Goal: Task Accomplishment & Management: Use online tool/utility

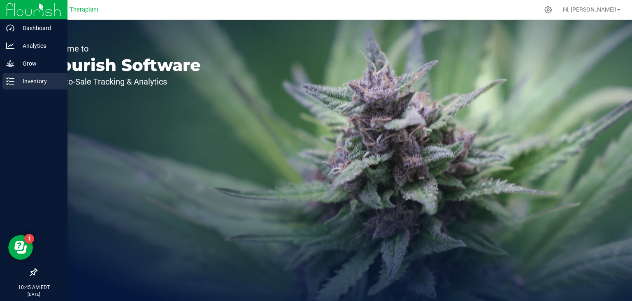
click at [32, 81] on p "Inventory" at bounding box center [38, 81] width 49 height 10
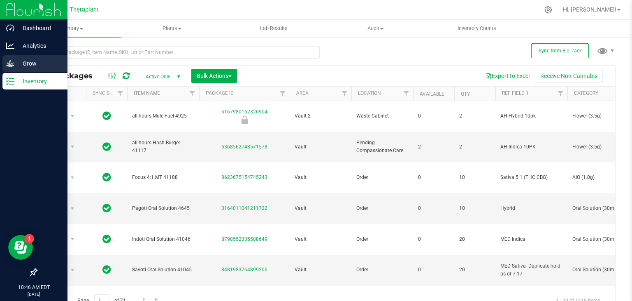
click at [26, 63] on p "Grow" at bounding box center [38, 63] width 49 height 10
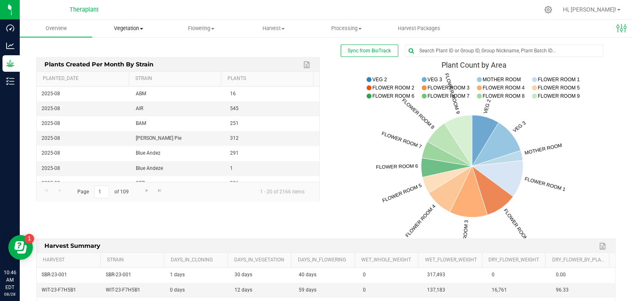
click at [133, 31] on span "Vegetation" at bounding box center [129, 28] width 72 height 7
click at [131, 71] on span "Mother groups" at bounding box center [122, 69] width 61 height 7
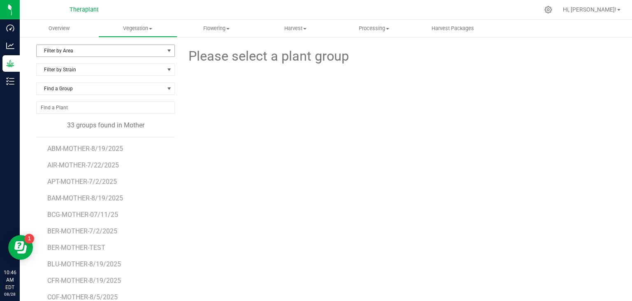
click at [164, 54] on span "select" at bounding box center [169, 51] width 10 height 12
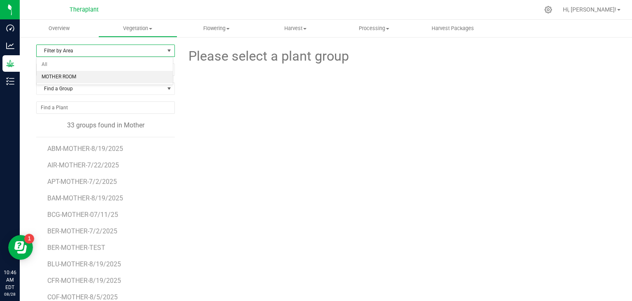
click at [89, 76] on li "MOTHER ROOM" at bounding box center [105, 77] width 136 height 12
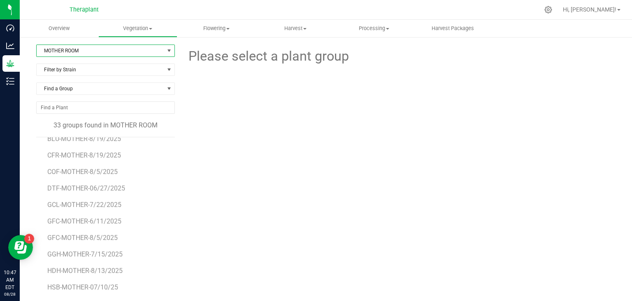
scroll to position [125, 0]
click at [106, 201] on span "GCL-MOTHER-7/22/2025" at bounding box center [84, 205] width 75 height 8
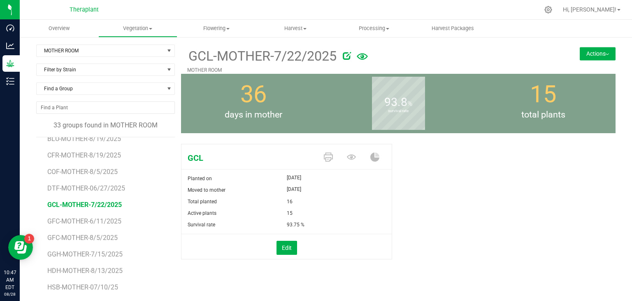
click at [597, 55] on button "Actions" at bounding box center [598, 53] width 36 height 13
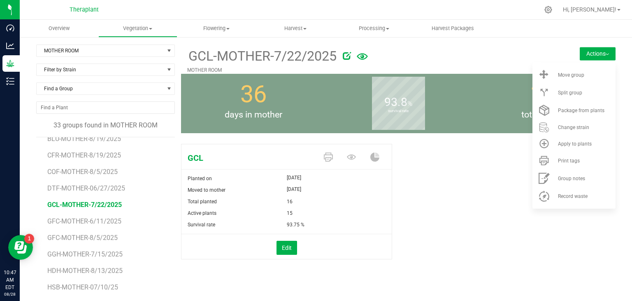
click at [466, 231] on div "GCL Planted on [DATE] Moved to mother [DATE] Total planted 16 Active plants 15" at bounding box center [398, 209] width 435 height 139
click at [524, 54] on div at bounding box center [443, 54] width 201 height 16
click at [343, 151] on span at bounding box center [352, 157] width 23 height 14
click at [347, 155] on icon at bounding box center [351, 156] width 9 height 5
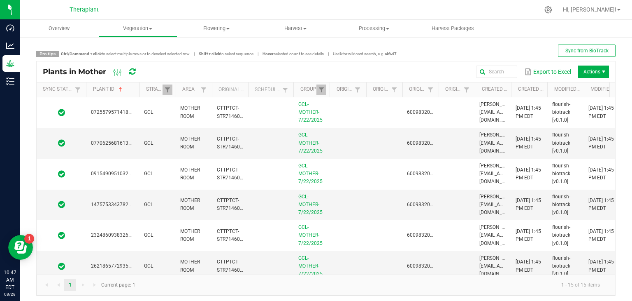
click at [140, 88] on span at bounding box center [138, 153] width 2 height 143
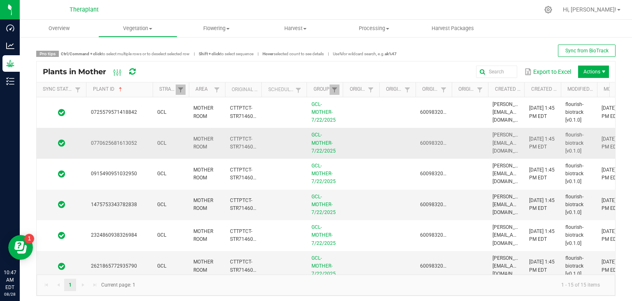
click at [124, 145] on span "0770625681613052" at bounding box center [114, 143] width 46 height 6
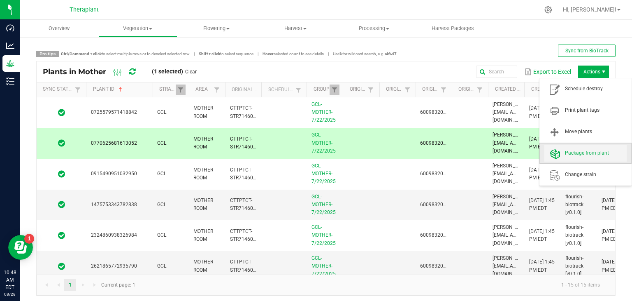
click at [598, 151] on span "Package from plant" at bounding box center [596, 152] width 62 height 7
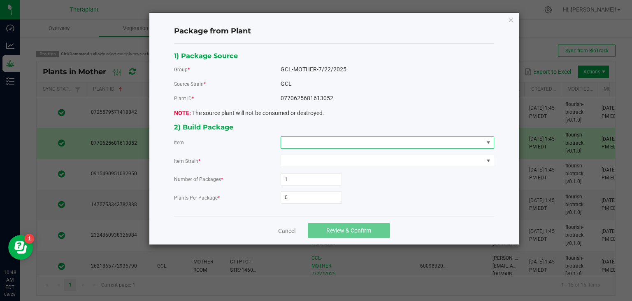
click at [395, 142] on span at bounding box center [382, 143] width 203 height 12
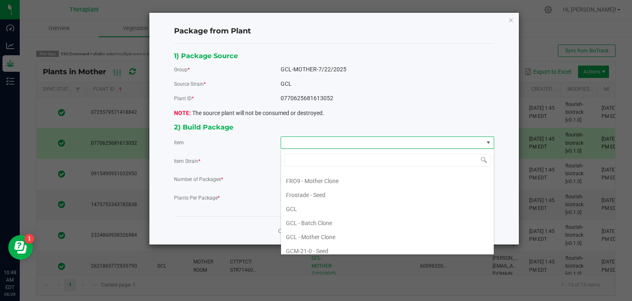
scroll to position [1425, 0]
click at [324, 230] on Clone "GCL - Mother Clone" at bounding box center [387, 237] width 213 height 14
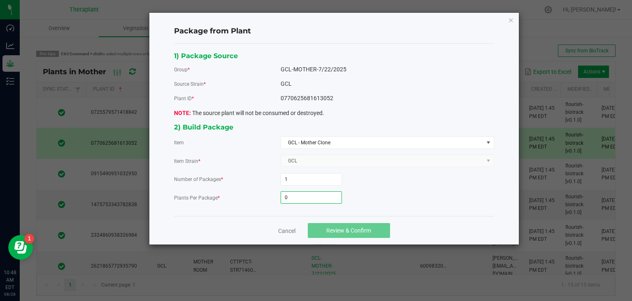
click at [293, 196] on input "0" at bounding box center [311, 197] width 61 height 12
click at [289, 231] on link "Cancel" at bounding box center [286, 230] width 17 height 8
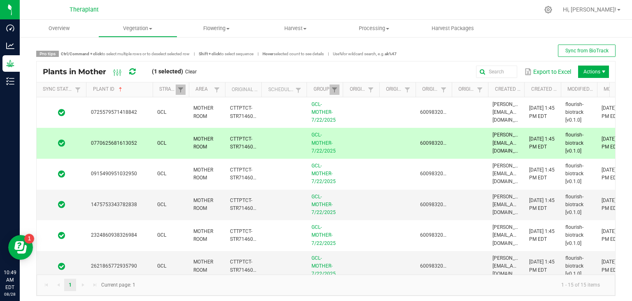
click at [274, 145] on td at bounding box center [283, 143] width 45 height 31
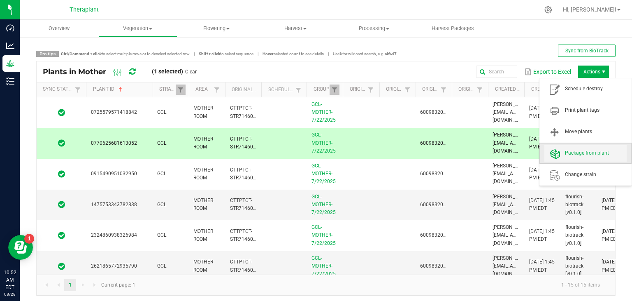
click at [567, 157] on span "Package from plant" at bounding box center [586, 153] width 82 height 16
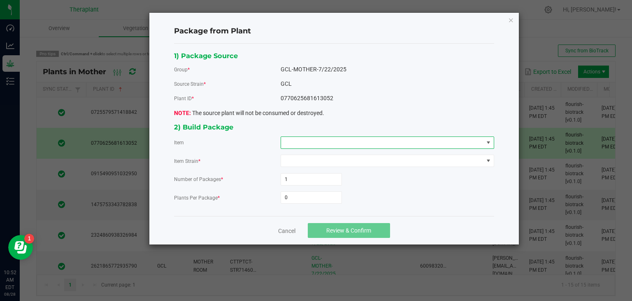
click at [394, 142] on span at bounding box center [382, 143] width 203 height 12
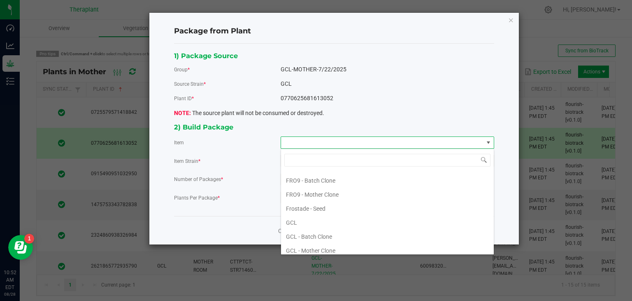
scroll to position [1415, 0]
click at [329, 240] on Clone "GCL - Mother Clone" at bounding box center [387, 247] width 213 height 14
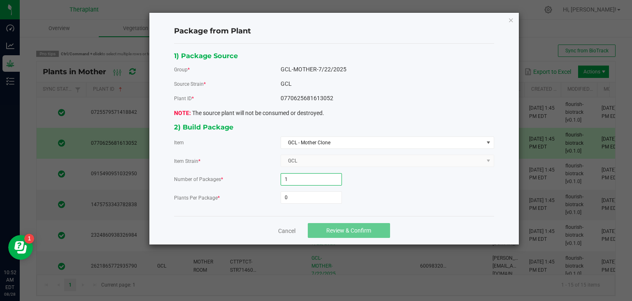
click at [293, 177] on input "1" at bounding box center [311, 179] width 61 height 12
click at [305, 194] on input "0" at bounding box center [311, 197] width 61 height 12
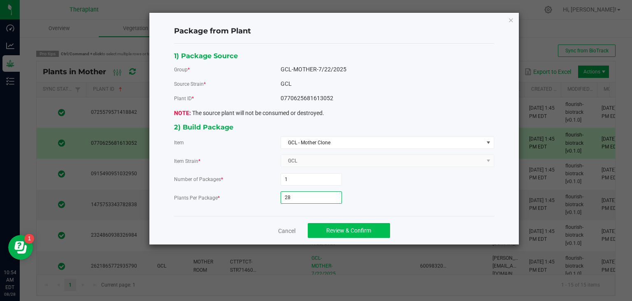
type input "28"
click at [321, 229] on button "Review & Confirm" at bounding box center [349, 230] width 82 height 15
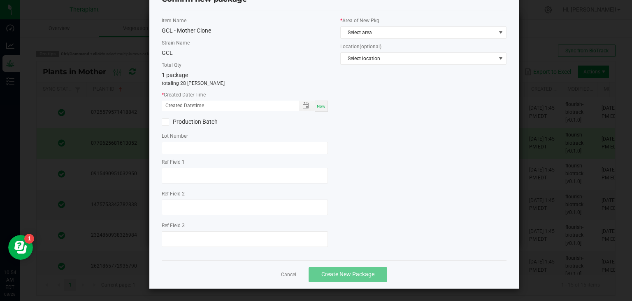
scroll to position [0, 0]
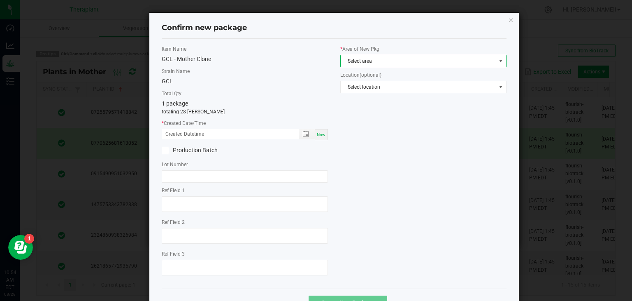
click at [416, 59] on span "Select area" at bounding box center [418, 61] width 155 height 12
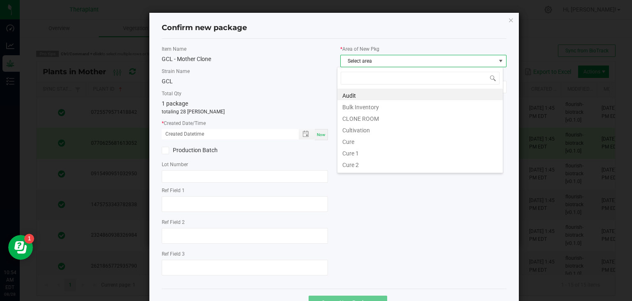
scroll to position [12, 166]
click at [369, 120] on li "CLONE ROOM" at bounding box center [421, 118] width 166 height 12
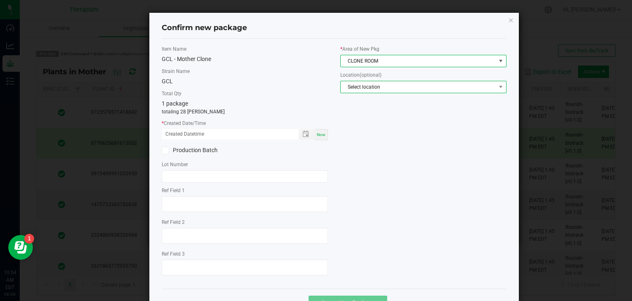
click at [381, 83] on span "Select location" at bounding box center [418, 87] width 155 height 12
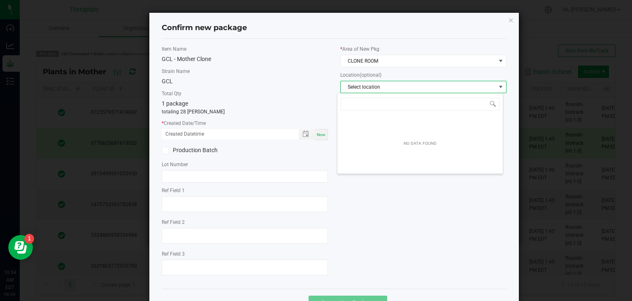
click at [344, 89] on span "Select location" at bounding box center [418, 87] width 155 height 12
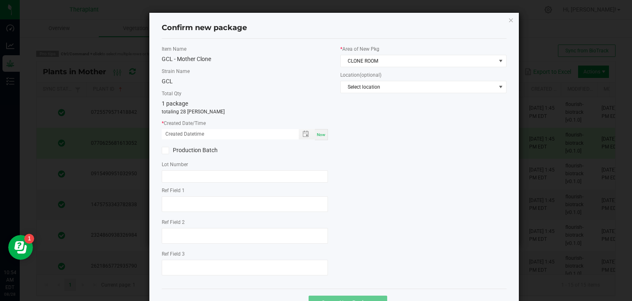
click at [290, 96] on label "Total Qty" at bounding box center [245, 93] width 166 height 7
click at [322, 134] on span "Now" at bounding box center [321, 134] width 9 height 5
type input "[DATE] 10:54 AM"
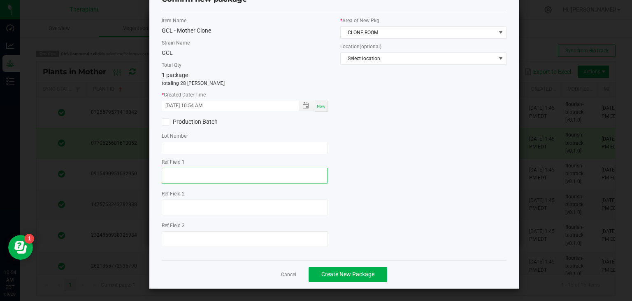
click at [199, 176] on textarea at bounding box center [245, 176] width 166 height 16
type textarea "13052"
click at [389, 157] on div "Item Name GCL - Mother Clone Strain Name GCL Total Qty 1 package totaling 28 [P…" at bounding box center [334, 135] width 357 height 236
click at [322, 269] on button "Create New Package" at bounding box center [348, 274] width 79 height 15
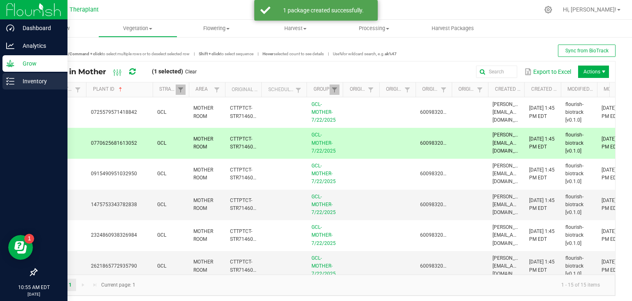
click at [30, 83] on p "Inventory" at bounding box center [38, 81] width 49 height 10
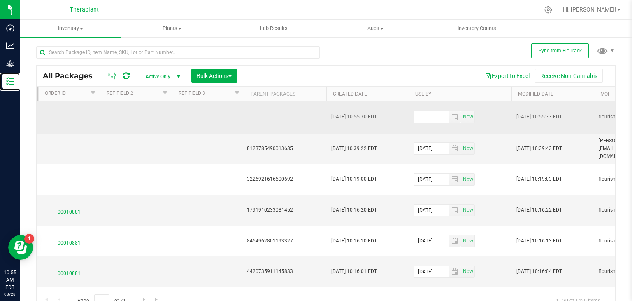
scroll to position [0, 711]
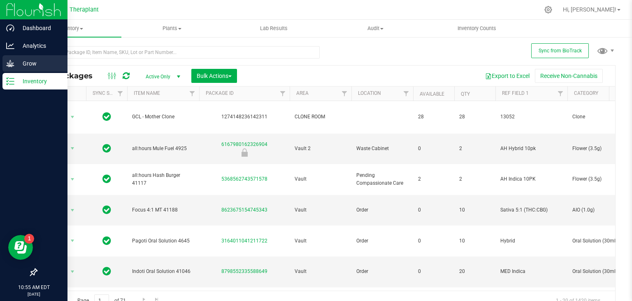
click at [15, 64] on p "Grow" at bounding box center [38, 63] width 49 height 10
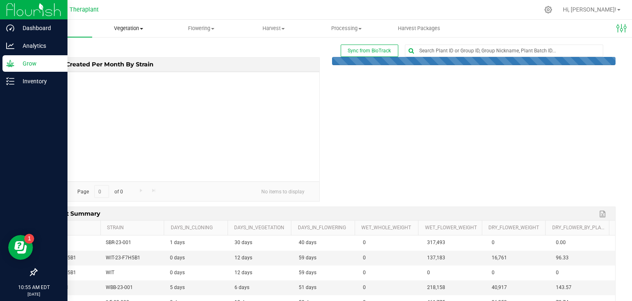
click at [144, 30] on span "Vegetation" at bounding box center [129, 28] width 72 height 7
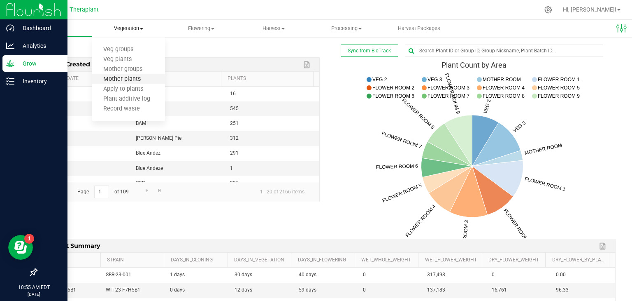
click at [120, 78] on span "Mother plants" at bounding box center [122, 79] width 60 height 7
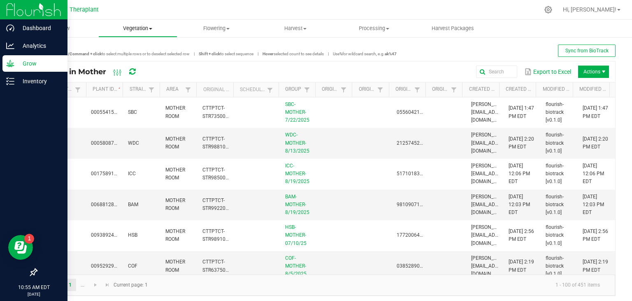
click at [131, 28] on span "Vegetation" at bounding box center [138, 28] width 78 height 7
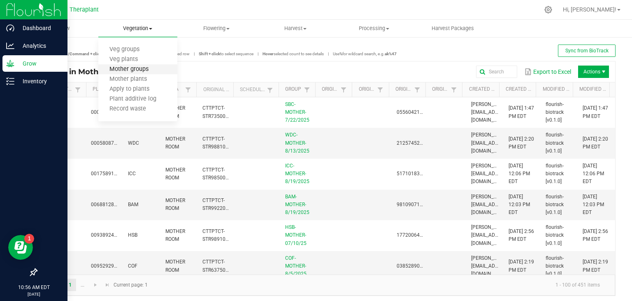
click at [132, 68] on span "Mother groups" at bounding box center [128, 69] width 61 height 7
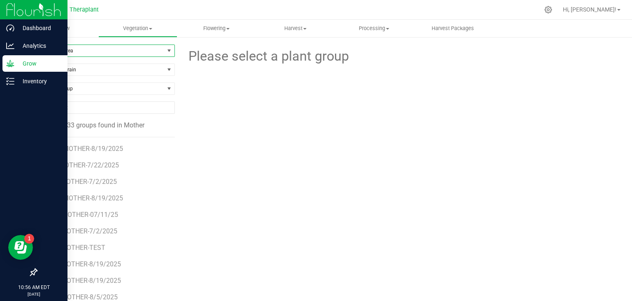
click at [166, 51] on span "select" at bounding box center [169, 50] width 7 height 7
click at [166, 49] on span "select" at bounding box center [169, 50] width 7 height 7
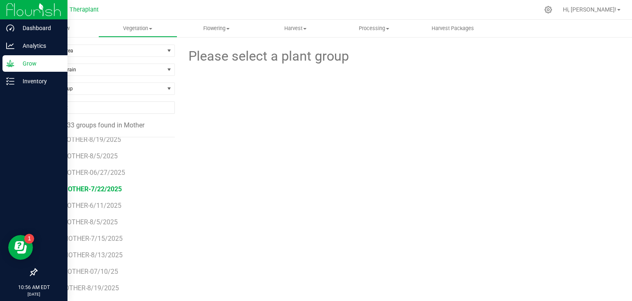
click at [98, 188] on span "GCL-MOTHER-7/22/2025" at bounding box center [84, 189] width 75 height 8
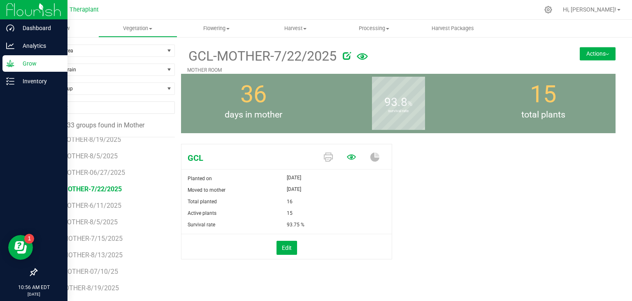
click at [347, 160] on icon at bounding box center [351, 156] width 9 height 9
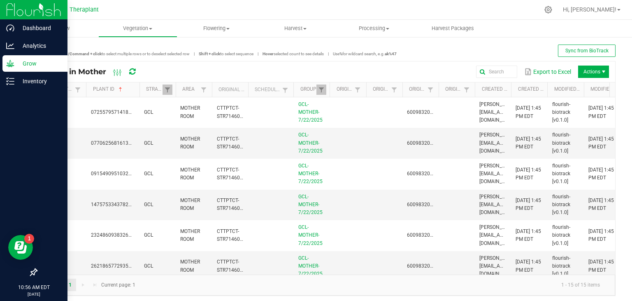
click at [140, 96] on span at bounding box center [138, 153] width 2 height 143
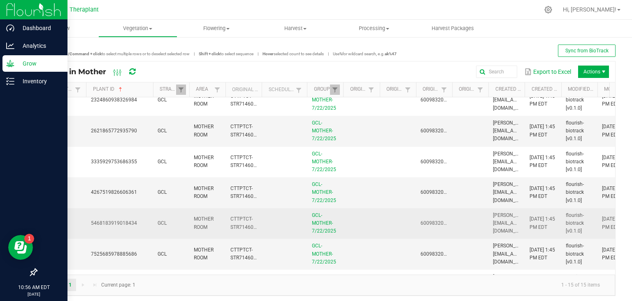
click at [124, 226] on td "5468183919018434" at bounding box center [119, 223] width 67 height 31
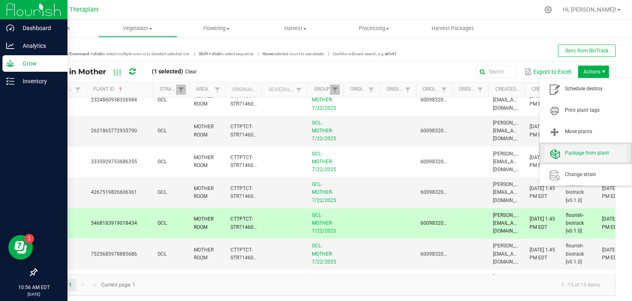
click at [579, 152] on span "Package from plant" at bounding box center [596, 152] width 62 height 7
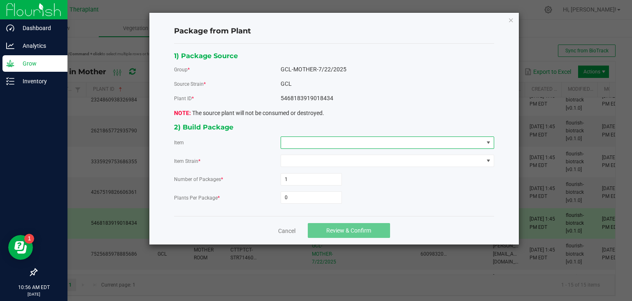
click at [283, 145] on span at bounding box center [382, 143] width 203 height 12
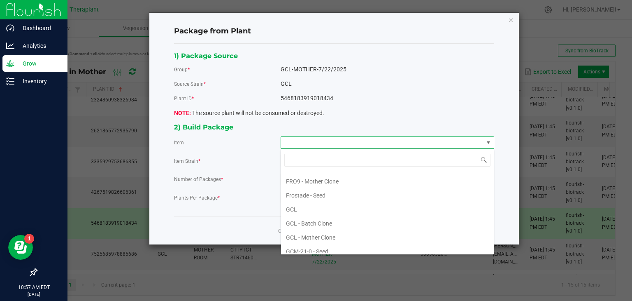
scroll to position [1423, 0]
click at [298, 231] on Clone "GCL - Mother Clone" at bounding box center [387, 238] width 213 height 14
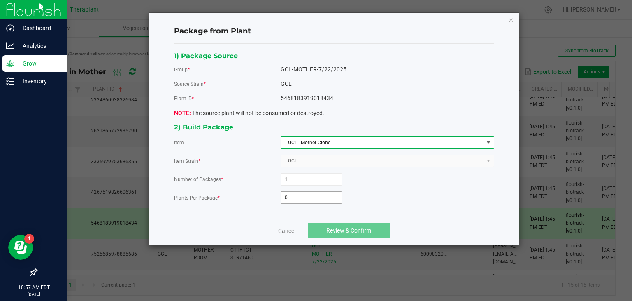
click at [293, 197] on input "0" at bounding box center [311, 197] width 61 height 12
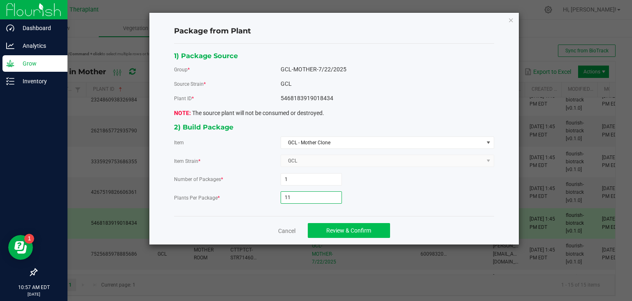
type input "11"
click at [347, 231] on span "Review & Confirm" at bounding box center [348, 230] width 45 height 7
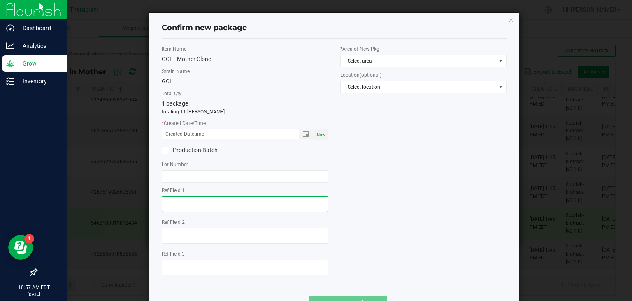
click at [228, 203] on textarea at bounding box center [245, 204] width 166 height 16
type textarea "18434"
click at [320, 132] on span "Now" at bounding box center [321, 134] width 9 height 5
type input "[DATE] 10:57 AM"
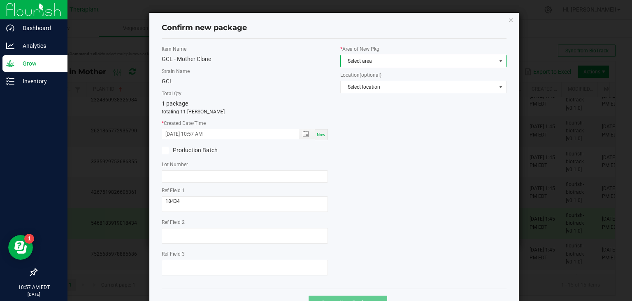
click at [373, 61] on span "Select area" at bounding box center [418, 61] width 155 height 12
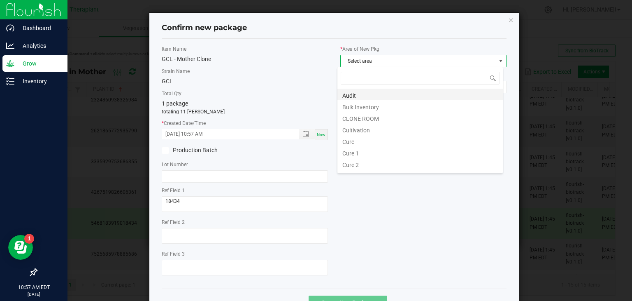
scroll to position [12, 166]
click at [357, 116] on li "CLONE ROOM" at bounding box center [421, 118] width 166 height 12
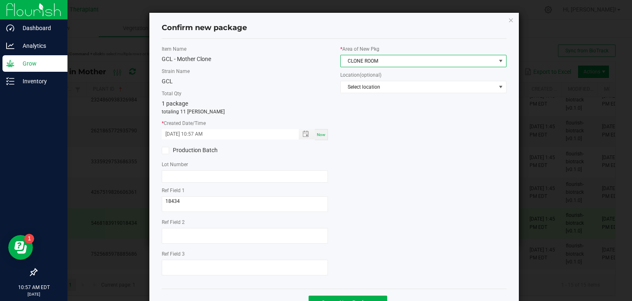
scroll to position [28, 0]
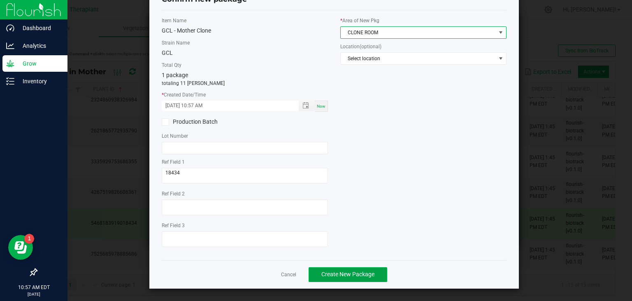
click at [338, 273] on span "Create New Package" at bounding box center [348, 273] width 53 height 7
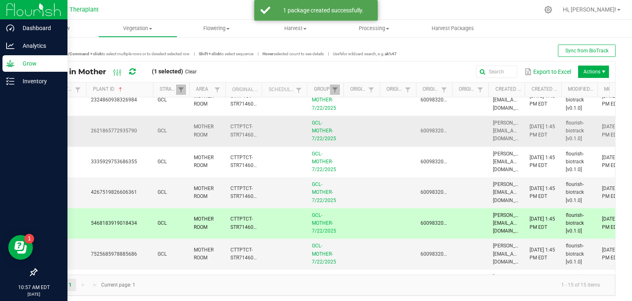
scroll to position [0, 0]
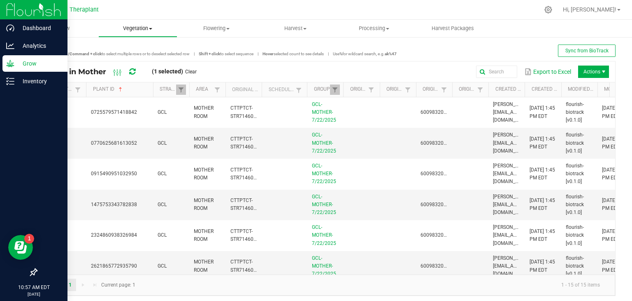
click at [140, 28] on span "Vegetation" at bounding box center [138, 28] width 78 height 7
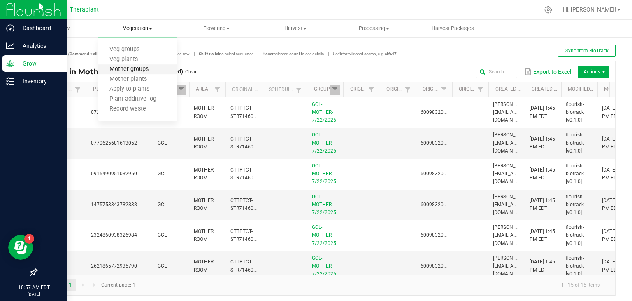
click at [128, 69] on span "Mother groups" at bounding box center [128, 69] width 61 height 7
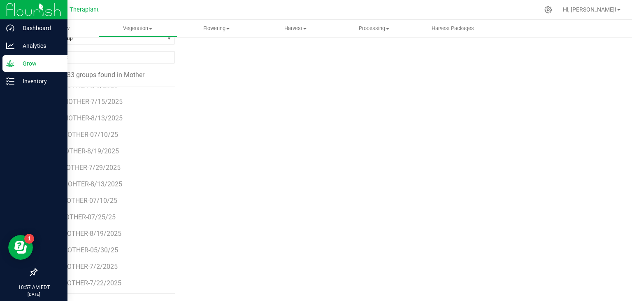
scroll to position [225, 0]
drag, startPoint x: 81, startPoint y: 219, endPoint x: 58, endPoint y: 218, distance: 23.1
click at [58, 218] on span "PIN-MOTHER-07/25/25" at bounding box center [81, 219] width 69 height 8
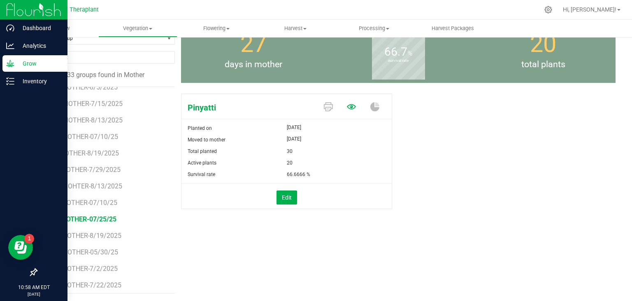
click at [350, 105] on icon at bounding box center [351, 106] width 9 height 5
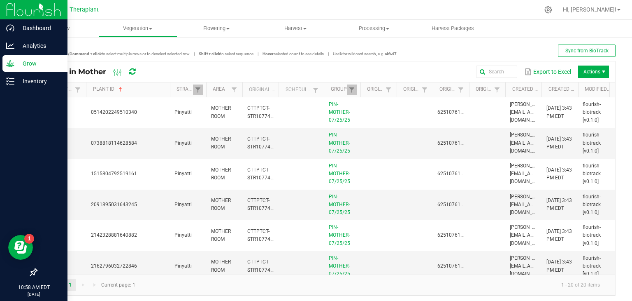
click at [168, 99] on div "Sync Status Plant ID Strain Area Original Plant ID Scheduled Group Origin Group…" at bounding box center [326, 178] width 579 height 192
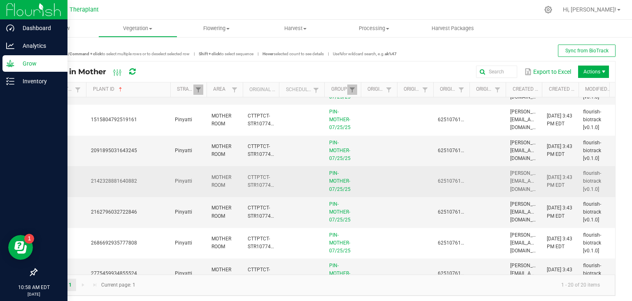
click at [124, 180] on span "2142328881640882" at bounding box center [114, 181] width 46 height 6
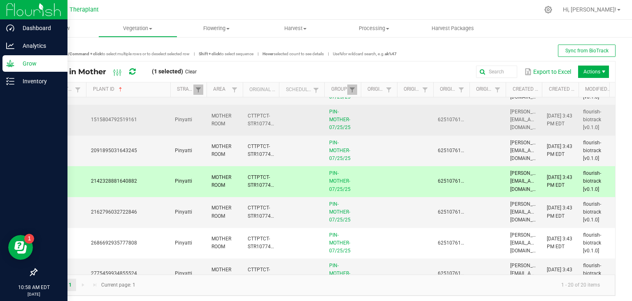
drag, startPoint x: 571, startPoint y: 152, endPoint x: 420, endPoint y: 131, distance: 152.6
click at [420, 131] on td at bounding box center [415, 120] width 36 height 31
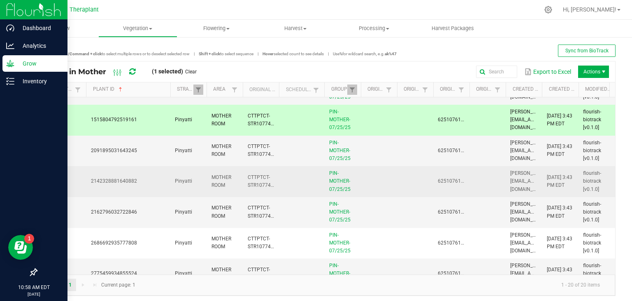
click at [380, 182] on td at bounding box center [379, 181] width 36 height 31
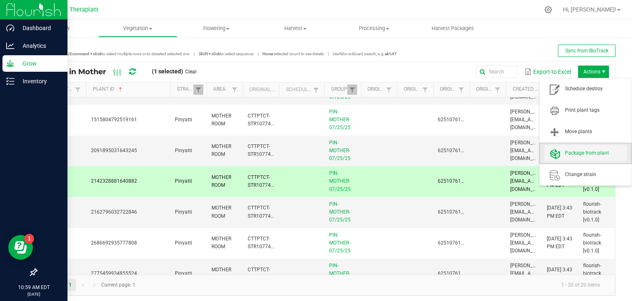
click at [567, 152] on span "Package from plant" at bounding box center [596, 152] width 62 height 7
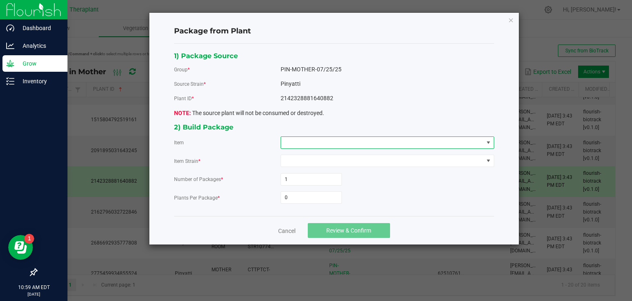
click at [290, 142] on span at bounding box center [382, 143] width 203 height 12
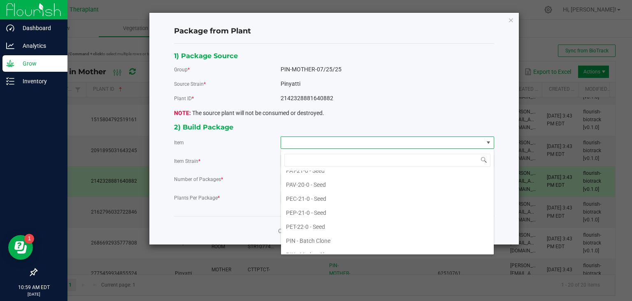
scroll to position [2849, 0]
click at [322, 247] on Clone "PIN - Mother Clone" at bounding box center [387, 254] width 213 height 14
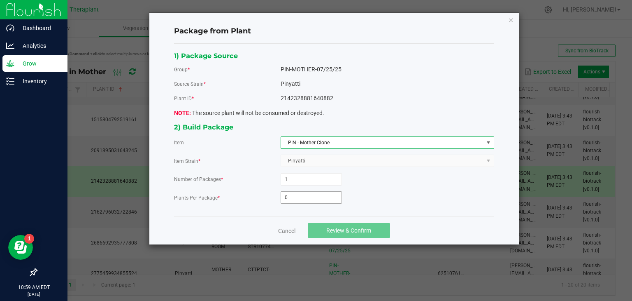
click at [300, 200] on input "0" at bounding box center [311, 197] width 61 height 12
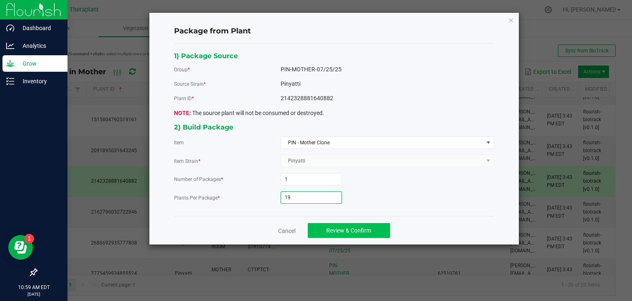
type input "19"
click at [329, 229] on span "Review & Confirm" at bounding box center [348, 230] width 45 height 7
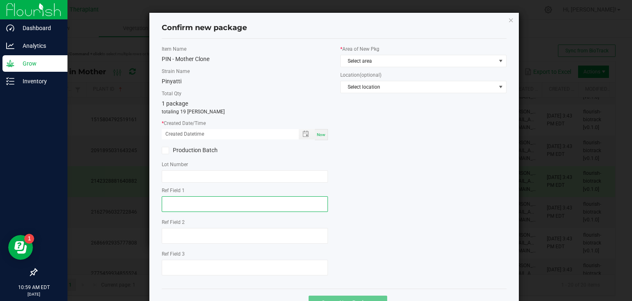
click at [255, 203] on textarea at bounding box center [245, 204] width 166 height 16
type textarea "40882"
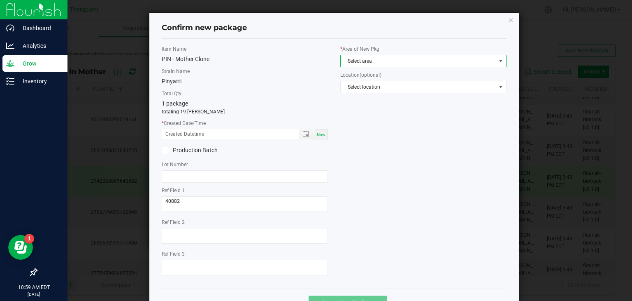
click at [406, 55] on span "Select area" at bounding box center [418, 61] width 155 height 12
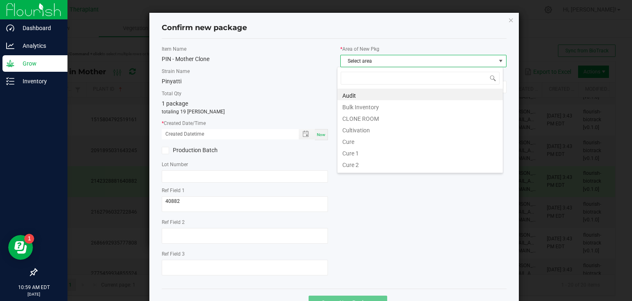
scroll to position [12, 166]
click at [361, 119] on li "CLONE ROOM" at bounding box center [421, 118] width 166 height 12
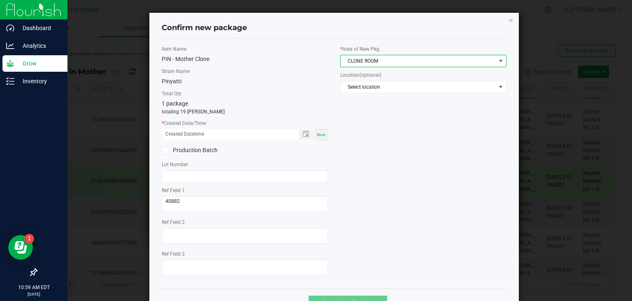
scroll to position [19, 0]
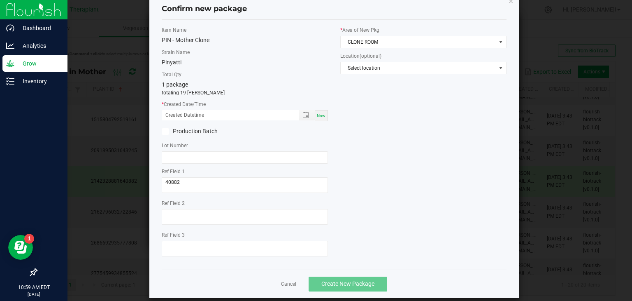
click at [321, 116] on span "Now" at bounding box center [321, 115] width 9 height 5
type input "[DATE] 10:59 AM"
click at [354, 284] on span "Create New Package" at bounding box center [348, 283] width 53 height 7
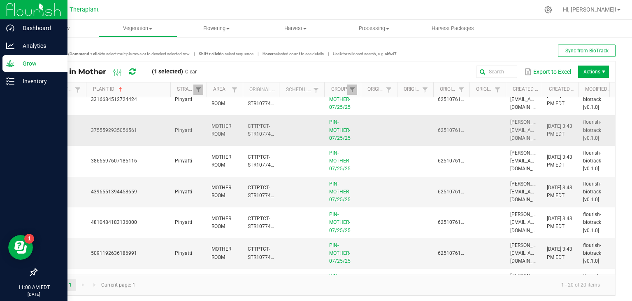
scroll to position [261, 0]
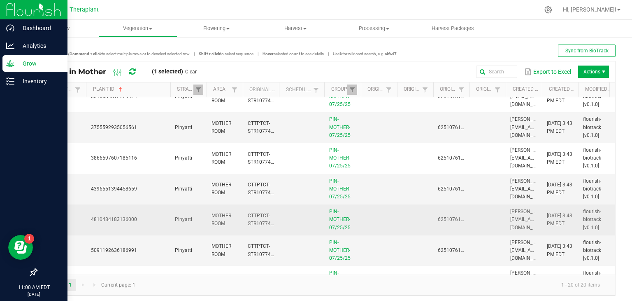
click at [124, 223] on td "4810484183136000" at bounding box center [128, 219] width 84 height 31
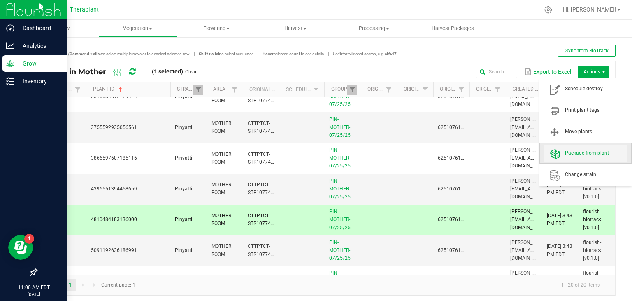
click at [566, 156] on span "Package from plant" at bounding box center [596, 152] width 62 height 7
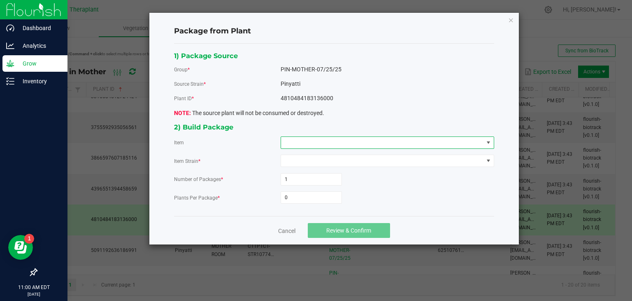
click at [310, 143] on span at bounding box center [382, 143] width 203 height 12
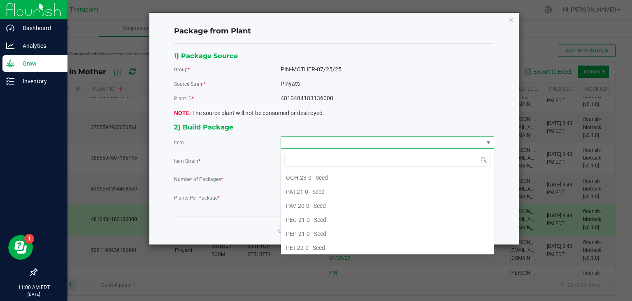
scroll to position [2842, 0]
click at [315, 254] on Clone "PIN - Mother Clone" at bounding box center [387, 261] width 213 height 14
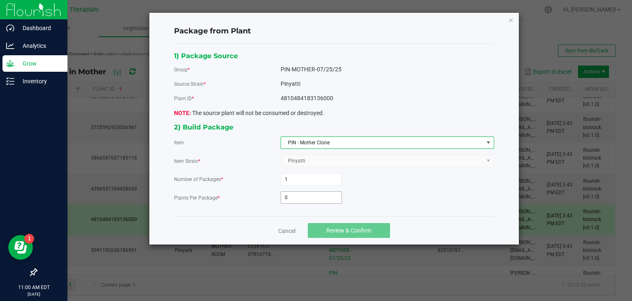
click at [299, 198] on input "0" at bounding box center [311, 197] width 61 height 12
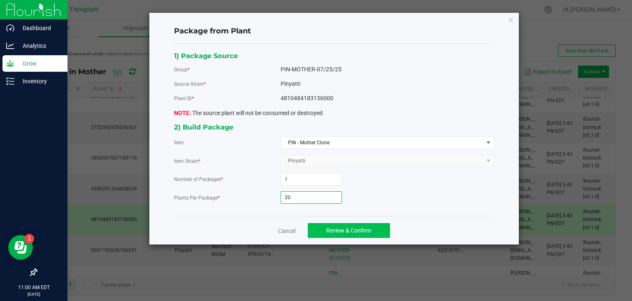
type input "20"
click at [343, 228] on span "Review & Confirm" at bounding box center [348, 230] width 45 height 7
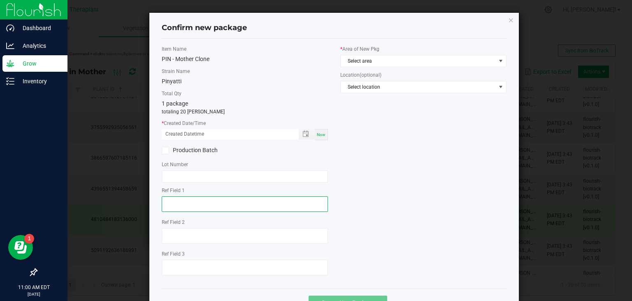
click at [186, 205] on textarea at bounding box center [245, 204] width 166 height 16
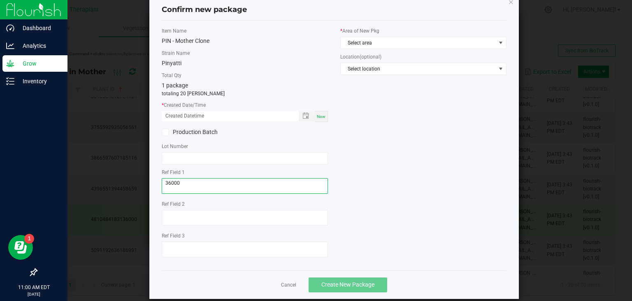
scroll to position [28, 0]
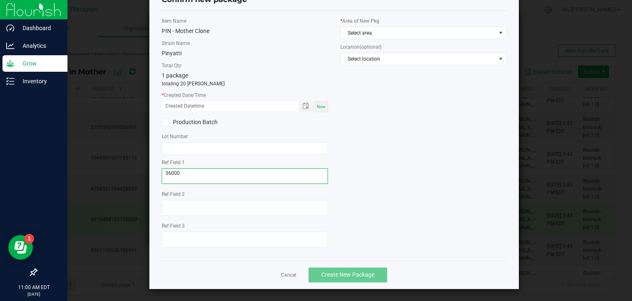
type textarea "36000"
click at [321, 104] on span "Now" at bounding box center [321, 106] width 9 height 5
type input "[DATE] 11:00 AM"
click at [395, 32] on span "Select area" at bounding box center [418, 33] width 155 height 12
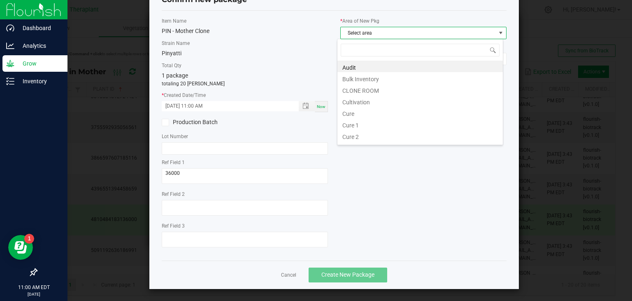
scroll to position [12, 166]
click at [361, 89] on li "CLONE ROOM" at bounding box center [421, 90] width 166 height 12
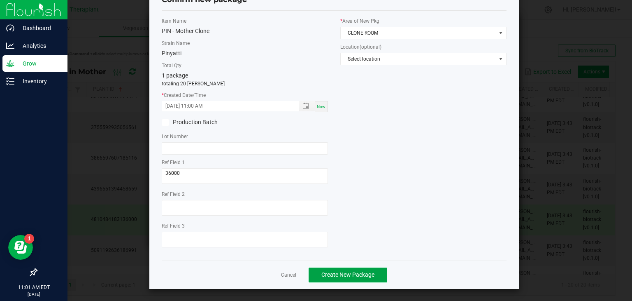
click at [339, 277] on span "Create New Package" at bounding box center [348, 274] width 53 height 7
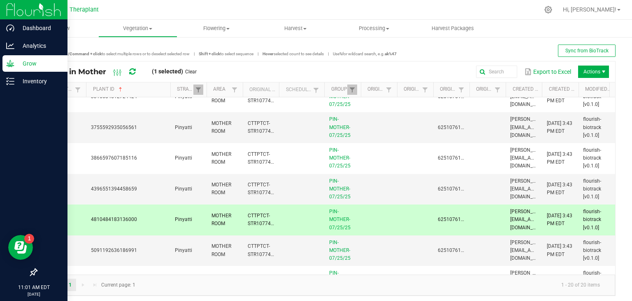
click at [337, 69] on div "Export to Excel Actions" at bounding box center [406, 72] width 406 height 14
click at [192, 71] on link "Clear" at bounding box center [191, 71] width 12 height 7
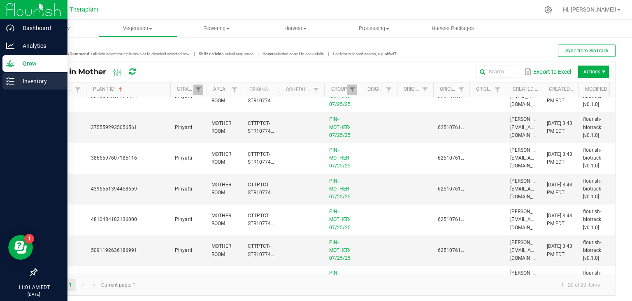
click at [31, 80] on p "Inventory" at bounding box center [38, 81] width 49 height 10
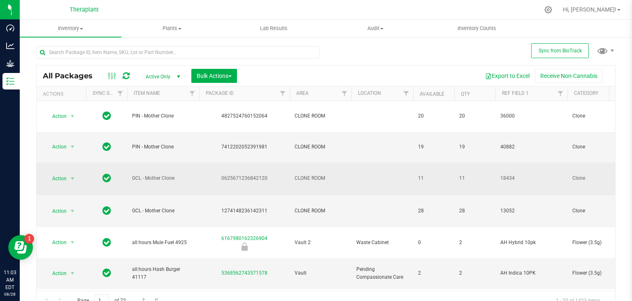
drag, startPoint x: 280, startPoint y: 163, endPoint x: 281, endPoint y: 158, distance: 5.0
click at [281, 162] on td "0625671236842120" at bounding box center [244, 178] width 91 height 33
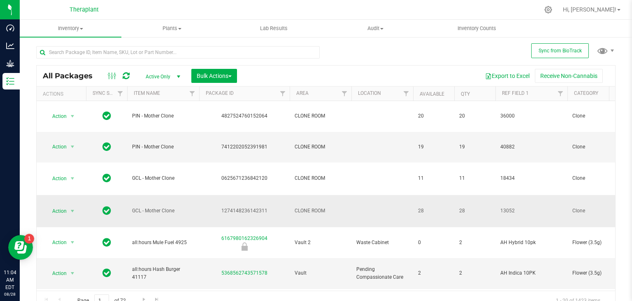
click at [269, 196] on td "1274148236142311" at bounding box center [244, 211] width 91 height 33
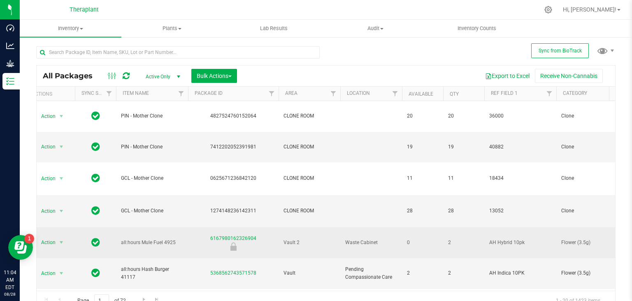
scroll to position [0, 6]
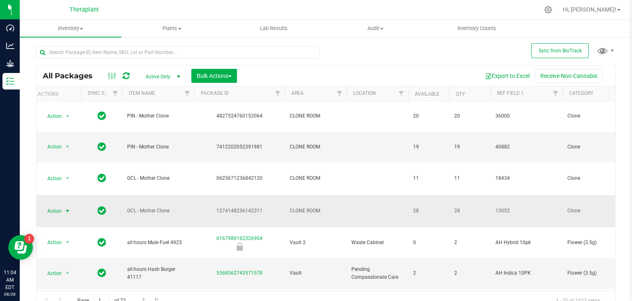
click at [66, 208] on span "select" at bounding box center [67, 211] width 7 height 7
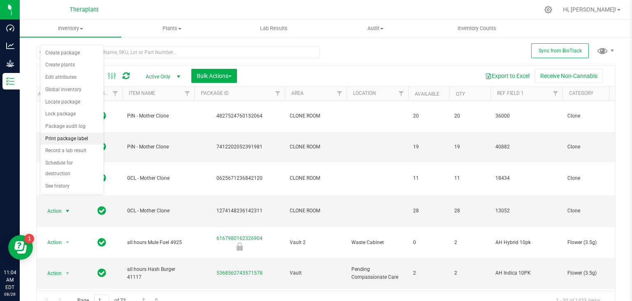
click at [59, 139] on li "Print package label" at bounding box center [71, 139] width 63 height 12
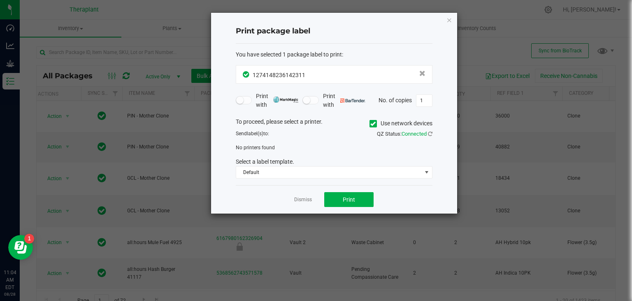
click at [372, 124] on icon at bounding box center [373, 124] width 5 height 0
click at [0, 0] on input "Use network devices" at bounding box center [0, 0] width 0 height 0
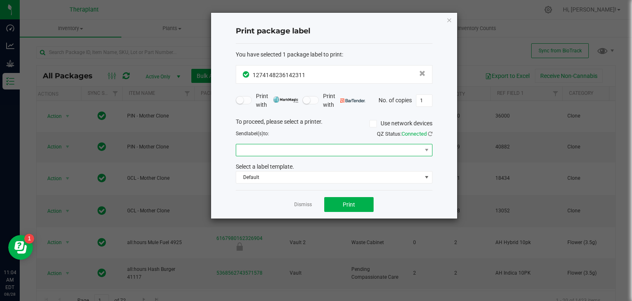
click at [350, 150] on span at bounding box center [329, 150] width 186 height 12
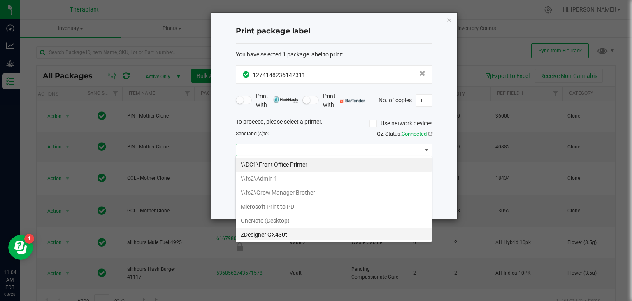
click at [292, 232] on GX430t "ZDesigner GX430t" at bounding box center [334, 234] width 196 height 14
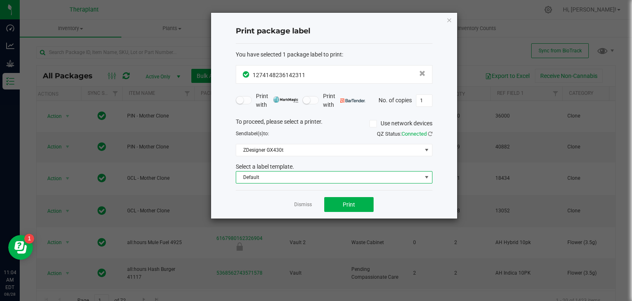
click at [310, 179] on span "Default" at bounding box center [329, 177] width 186 height 12
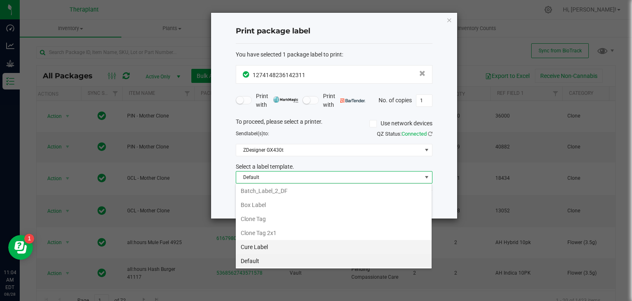
click at [283, 247] on li "Cure Label" at bounding box center [334, 247] width 196 height 14
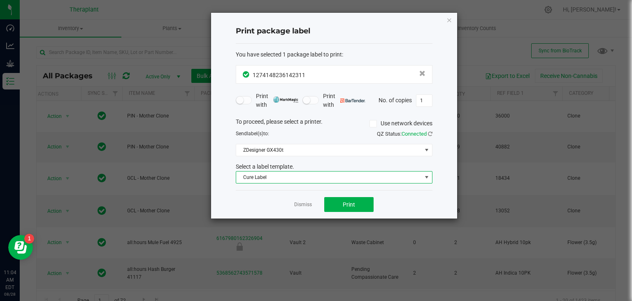
click at [299, 178] on span "Cure Label" at bounding box center [329, 177] width 186 height 12
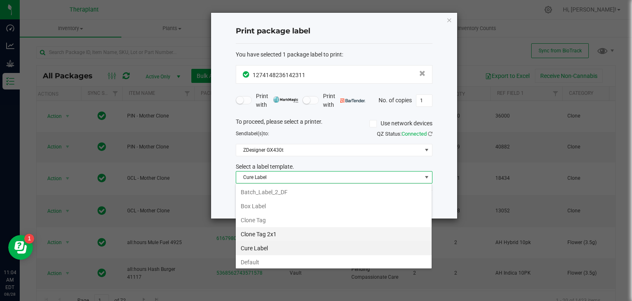
click at [269, 234] on li "Clone Tag 2x1" at bounding box center [334, 234] width 196 height 14
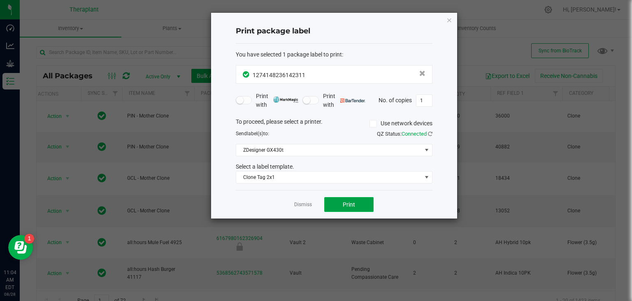
click at [341, 203] on button "Print" at bounding box center [348, 204] width 49 height 15
click at [448, 19] on icon "button" at bounding box center [450, 20] width 6 height 10
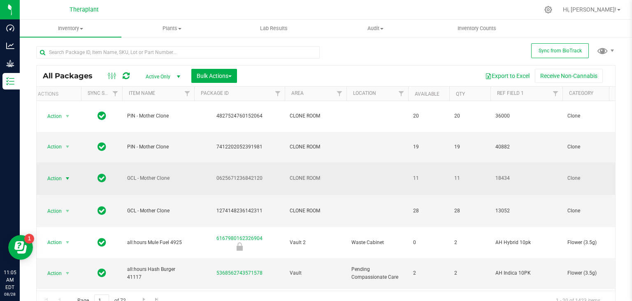
click at [67, 175] on span "select" at bounding box center [67, 178] width 7 height 7
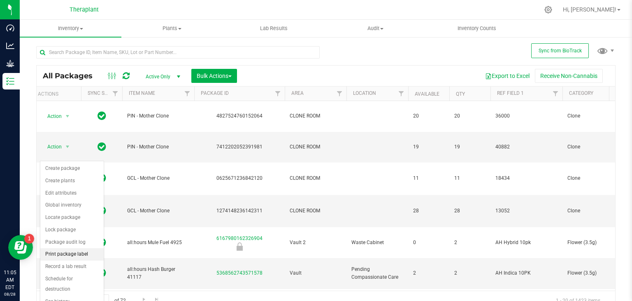
click at [55, 251] on li "Print package label" at bounding box center [71, 254] width 63 height 12
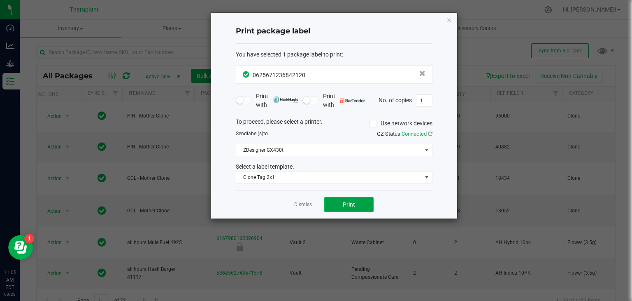
click at [353, 205] on span "Print" at bounding box center [349, 204] width 12 height 7
click at [448, 16] on icon "button" at bounding box center [450, 20] width 6 height 10
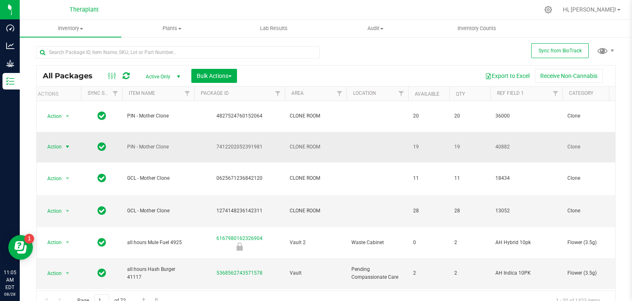
click at [67, 143] on span "select" at bounding box center [67, 146] width 7 height 7
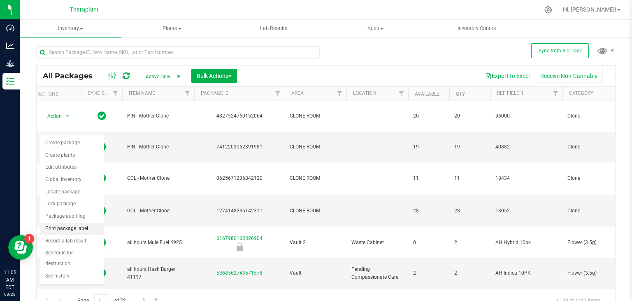
click at [72, 226] on li "Print package label" at bounding box center [71, 228] width 63 height 12
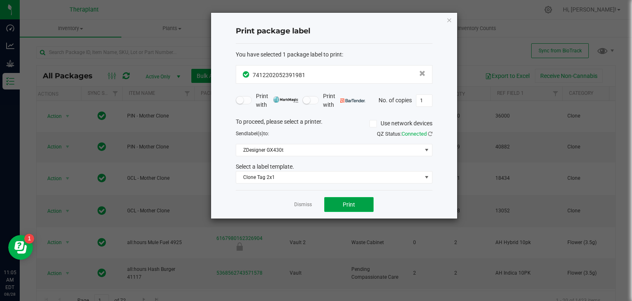
click at [347, 206] on span "Print" at bounding box center [349, 204] width 12 height 7
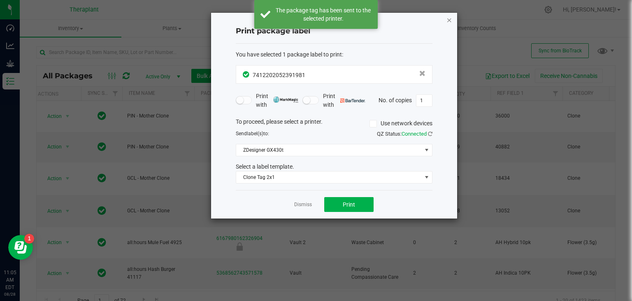
click at [448, 19] on icon "button" at bounding box center [450, 20] width 6 height 10
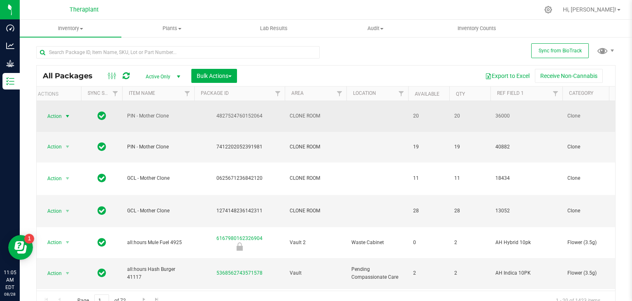
click at [68, 113] on span "select" at bounding box center [67, 116] width 7 height 7
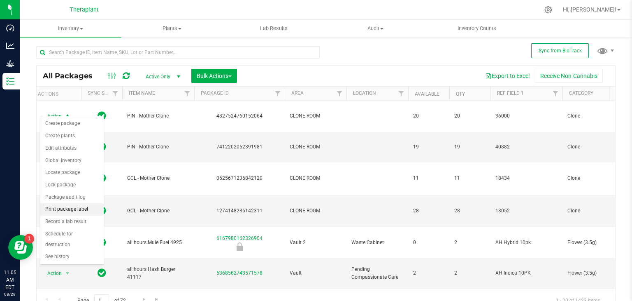
click at [59, 207] on li "Print package label" at bounding box center [71, 209] width 63 height 12
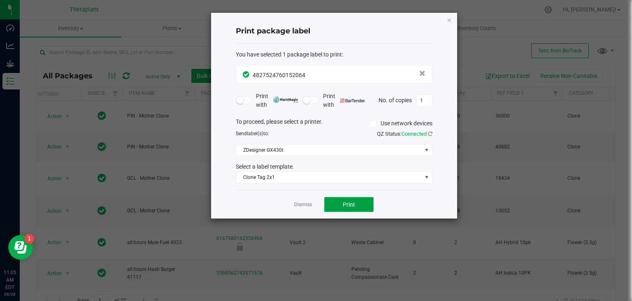
click at [341, 206] on button "Print" at bounding box center [348, 204] width 49 height 15
click at [450, 21] on icon "button" at bounding box center [450, 20] width 6 height 10
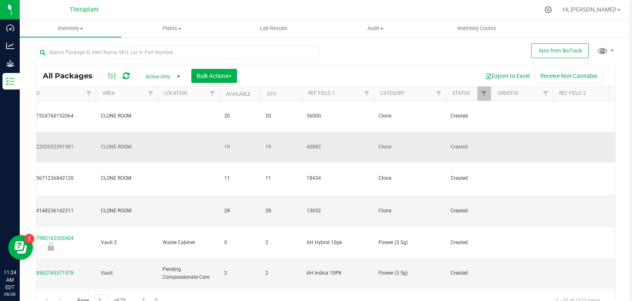
scroll to position [0, 57]
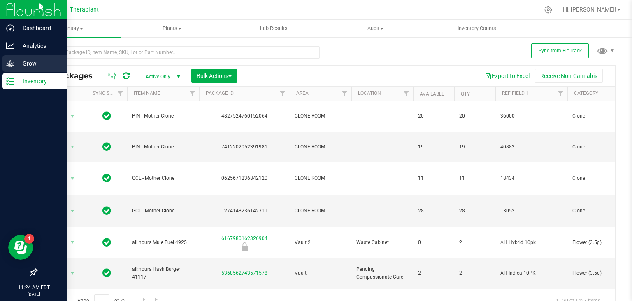
click at [26, 67] on p "Grow" at bounding box center [38, 63] width 49 height 10
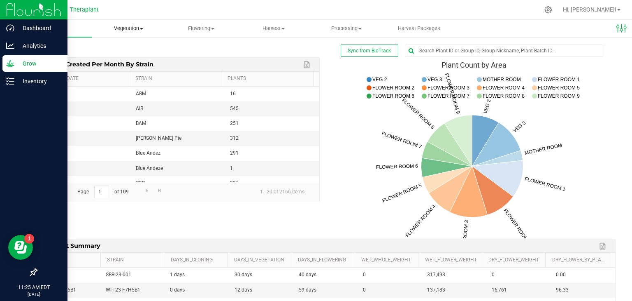
click at [126, 28] on span "Vegetation" at bounding box center [129, 28] width 72 height 7
click at [124, 72] on span "Mother groups" at bounding box center [122, 69] width 61 height 7
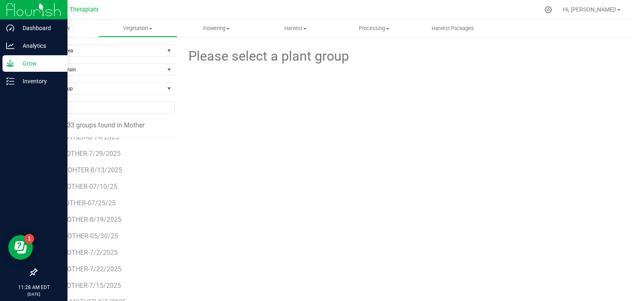
scroll to position [291, 0]
click at [80, 254] on span "PTK-MOTHER-7/2/2025" at bounding box center [82, 252] width 70 height 8
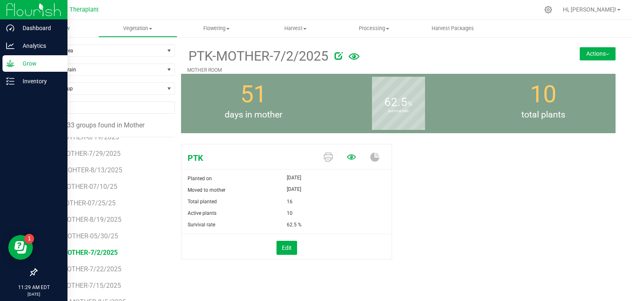
click at [350, 156] on icon at bounding box center [351, 156] width 9 height 9
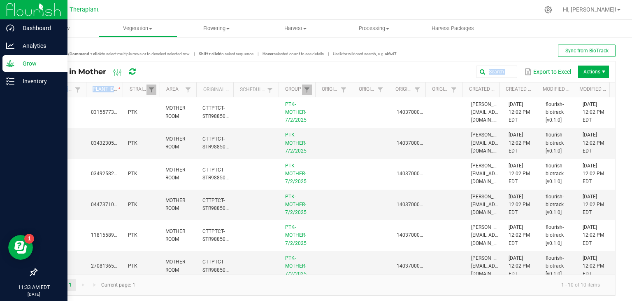
drag, startPoint x: 122, startPoint y: 86, endPoint x: 155, endPoint y: 70, distance: 36.8
click at [155, 70] on kendo-grid "Plants in Mother Export to Excel Actions Sync Status Plant ID Strain Area Origi…" at bounding box center [326, 178] width 580 height 235
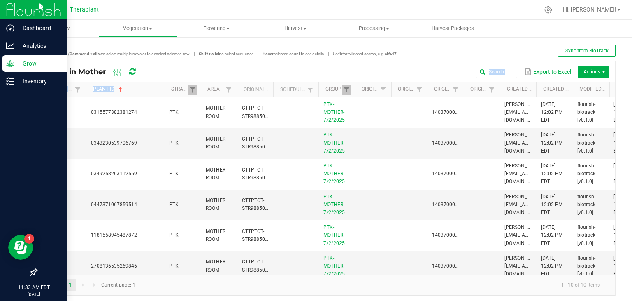
click at [162, 95] on span at bounding box center [163, 153] width 2 height 143
click at [151, 191] on td "0447371067859514" at bounding box center [124, 204] width 77 height 31
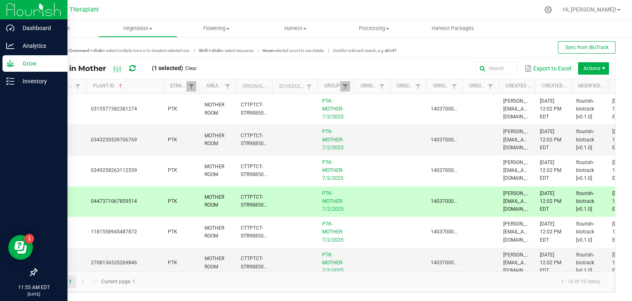
click at [369, 61] on div "Export to Excel Actions" at bounding box center [406, 68] width 406 height 14
